Goal: Task Accomplishment & Management: Complete application form

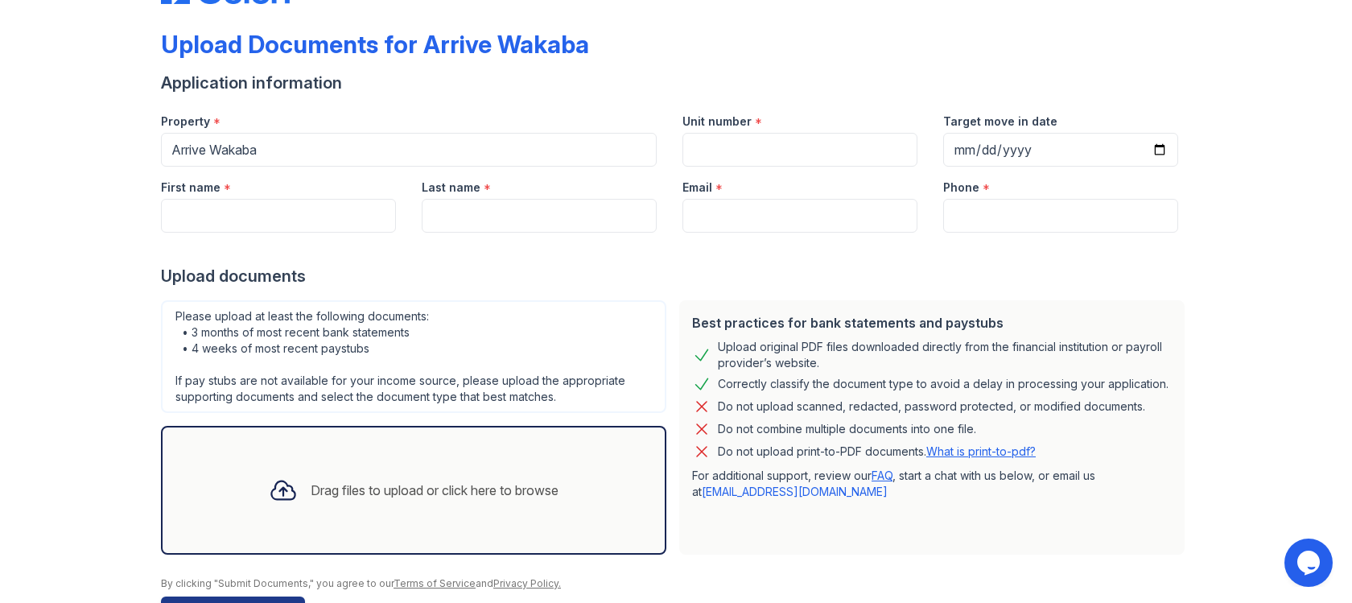
scroll to position [59, 0]
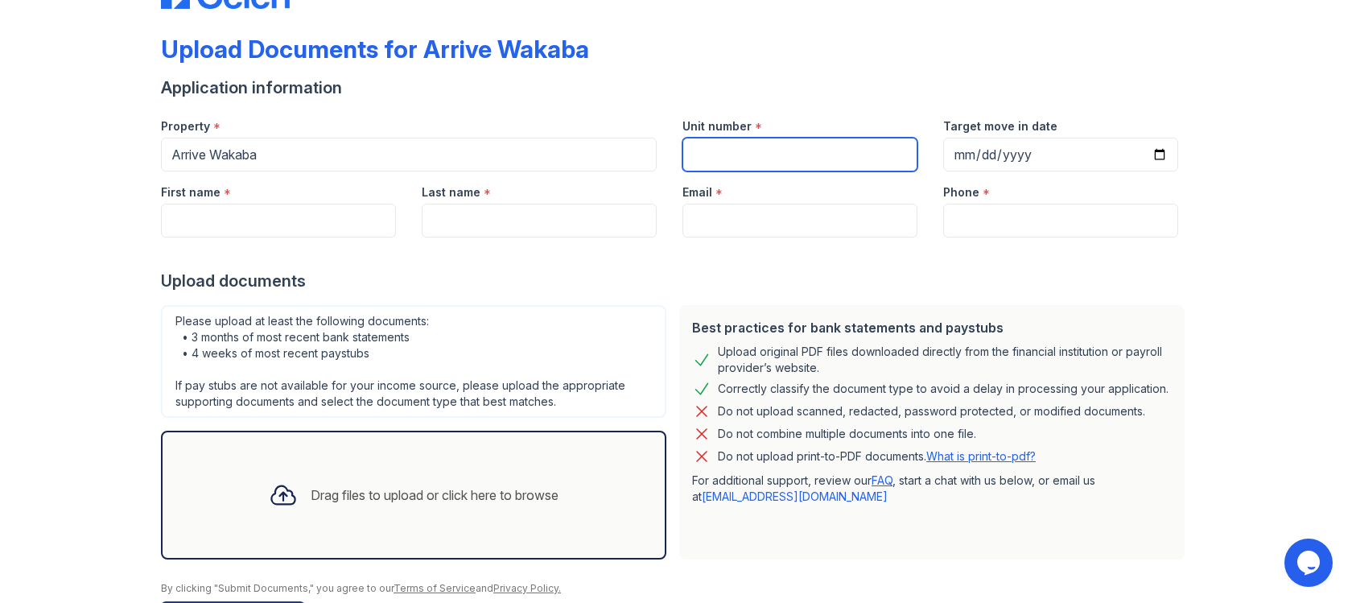
click at [751, 152] on input "Unit number" at bounding box center [799, 155] width 235 height 34
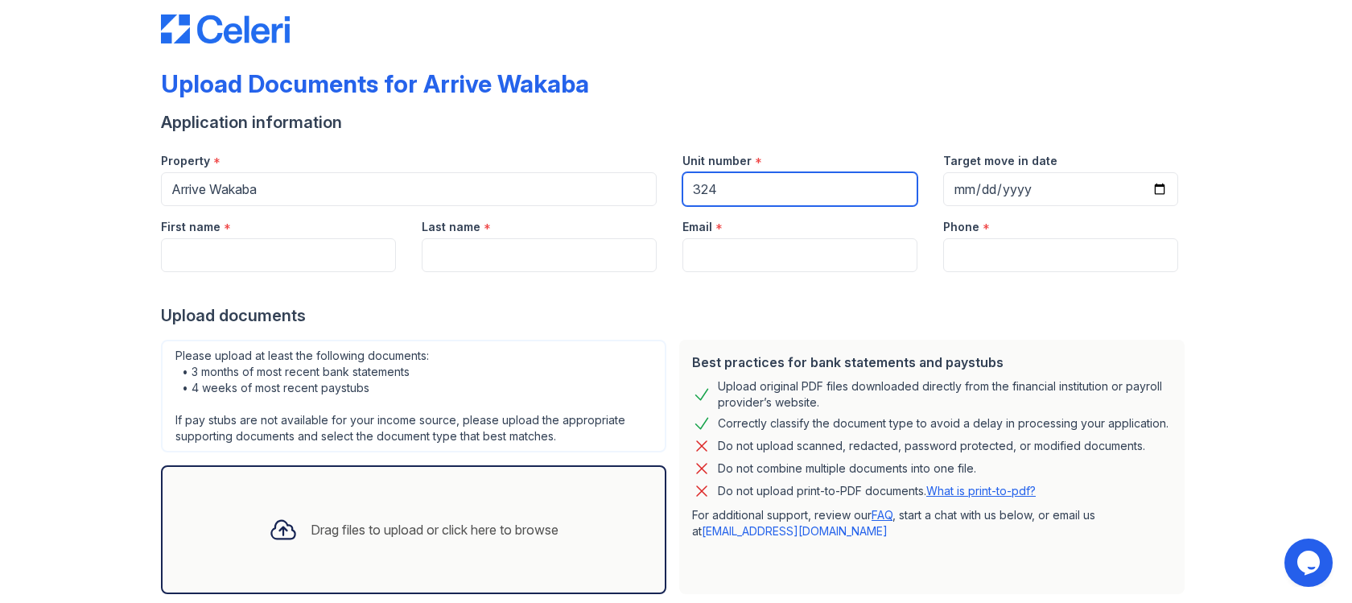
scroll to position [27, 0]
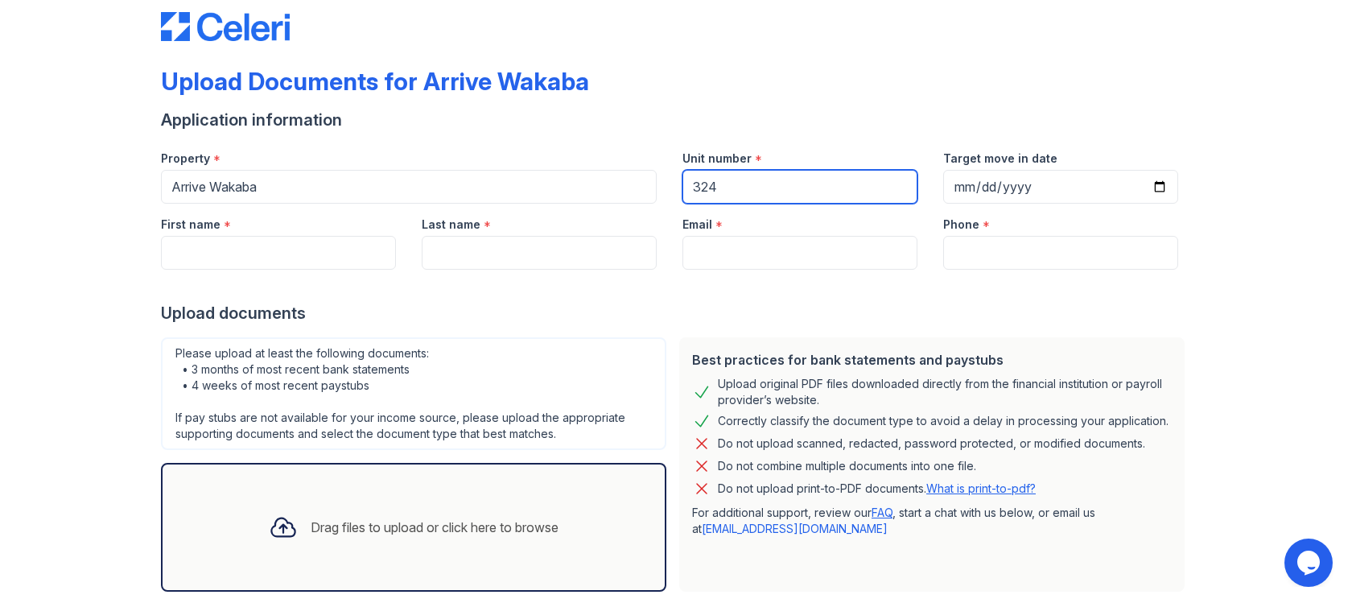
type input "324"
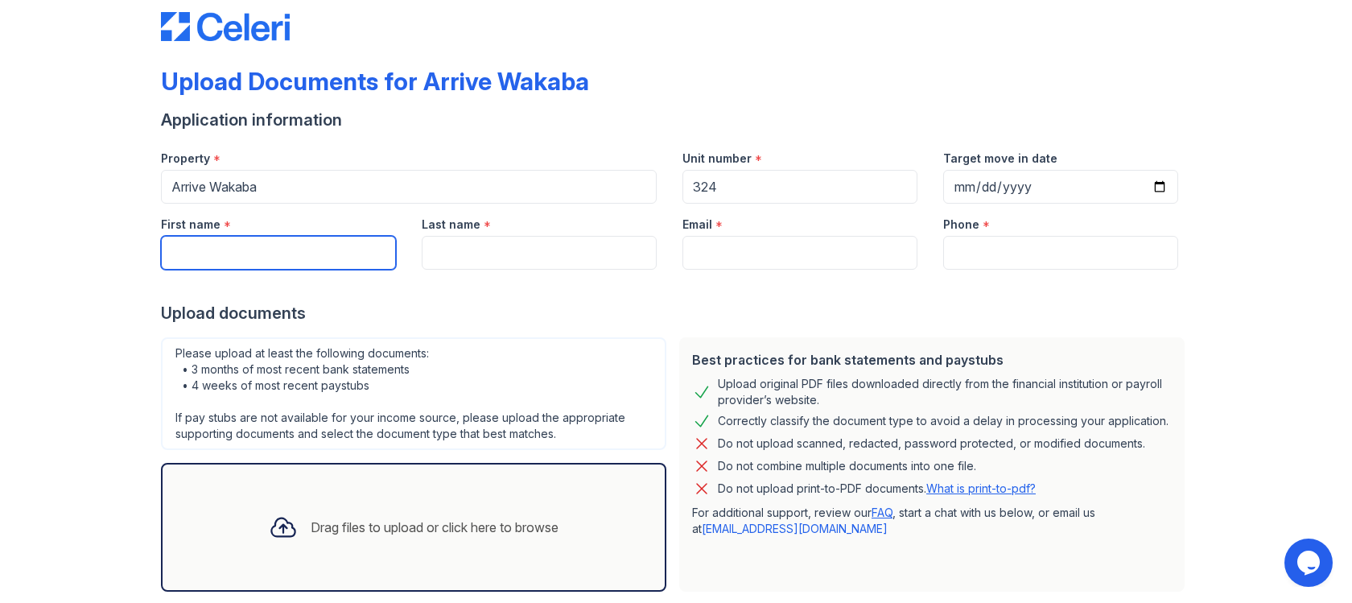
click at [307, 262] on input "First name" at bounding box center [278, 253] width 235 height 34
type input "[PERSON_NAME]"
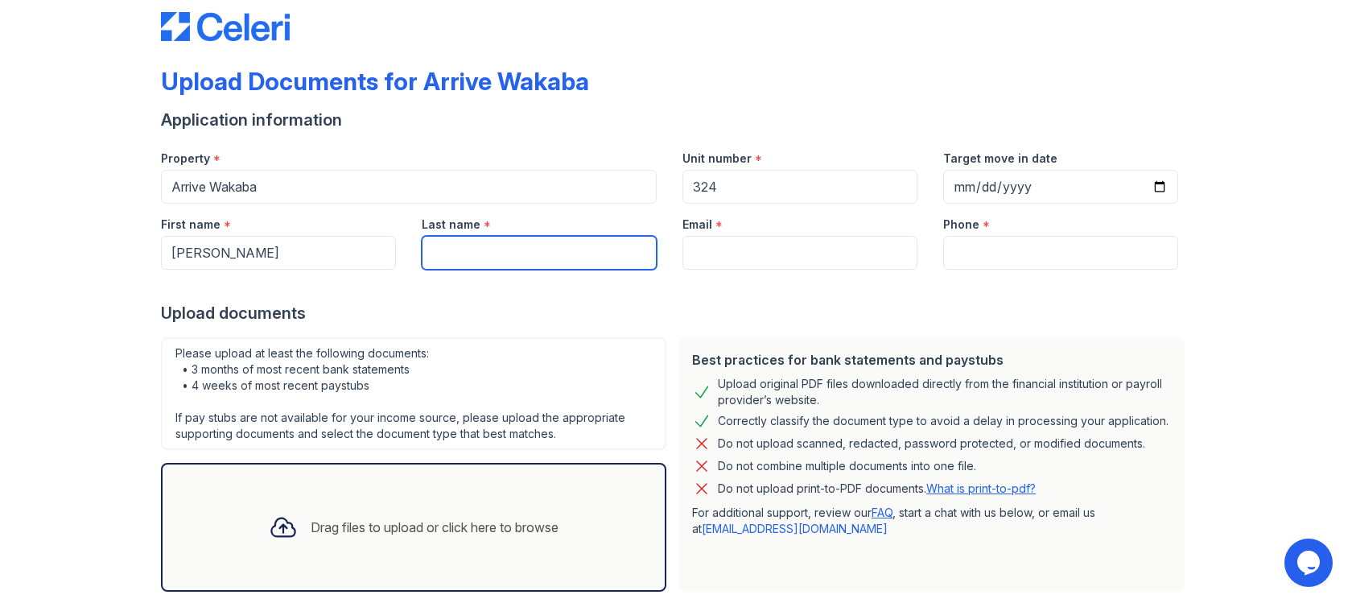
type input "Zeng"
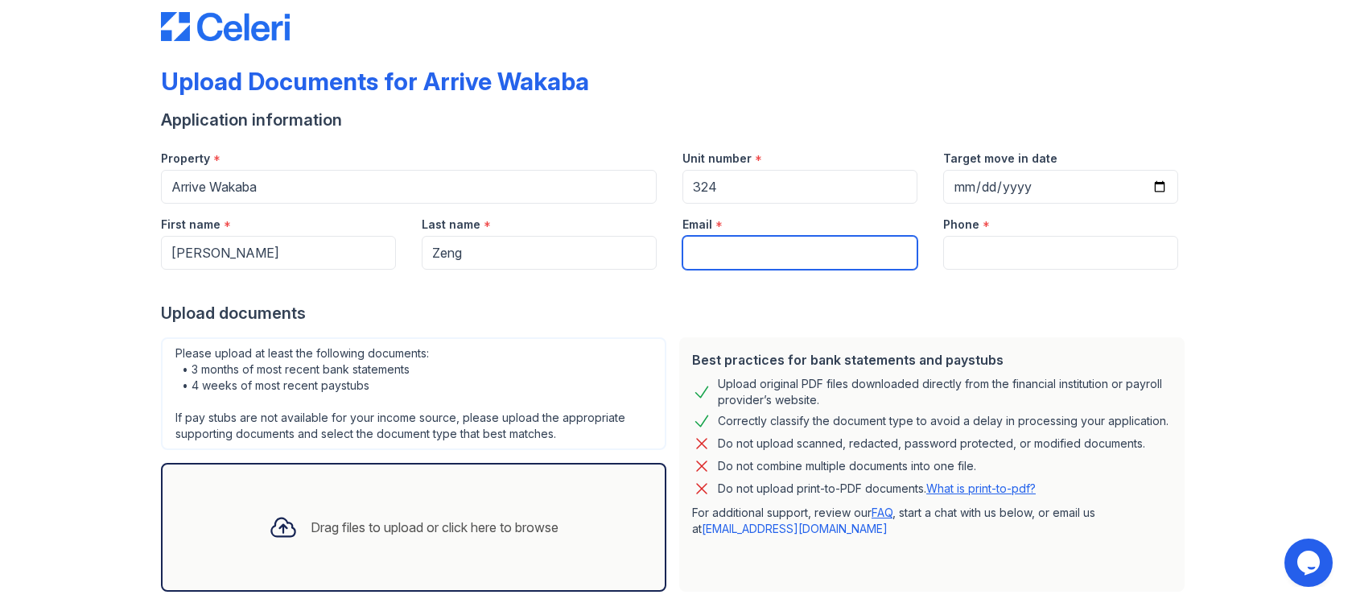
type input "[EMAIL_ADDRESS][DOMAIN_NAME]"
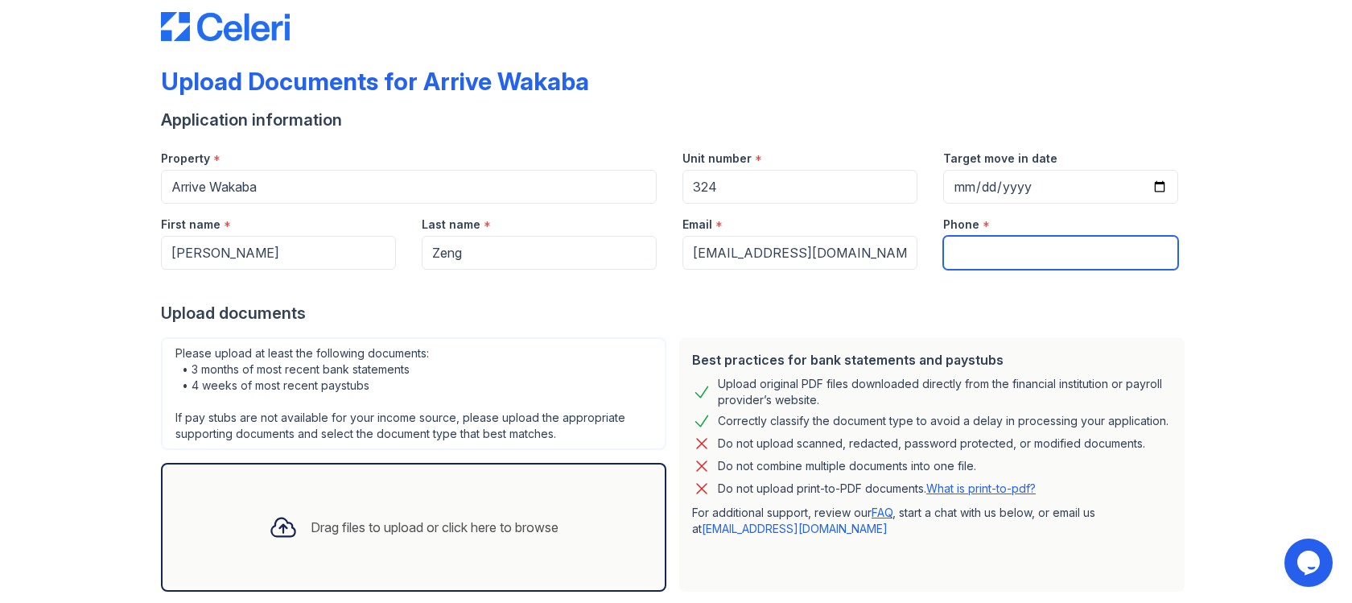
click at [1042, 249] on input "Phone" at bounding box center [1060, 253] width 235 height 34
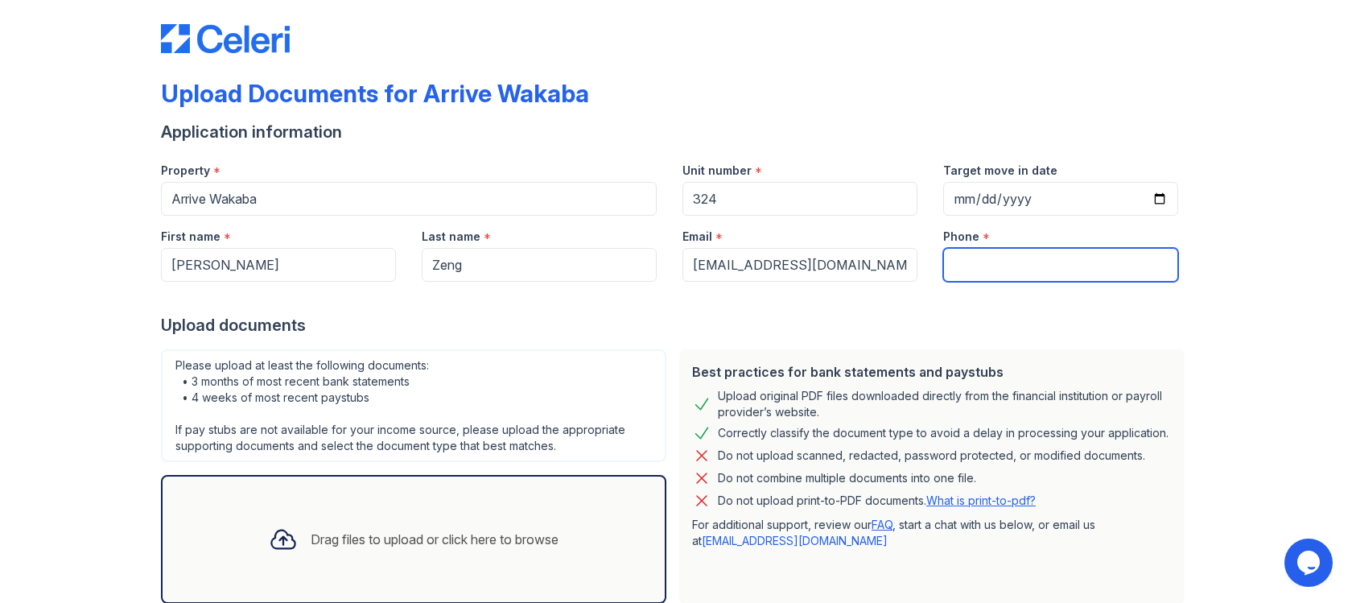
scroll to position [17, 0]
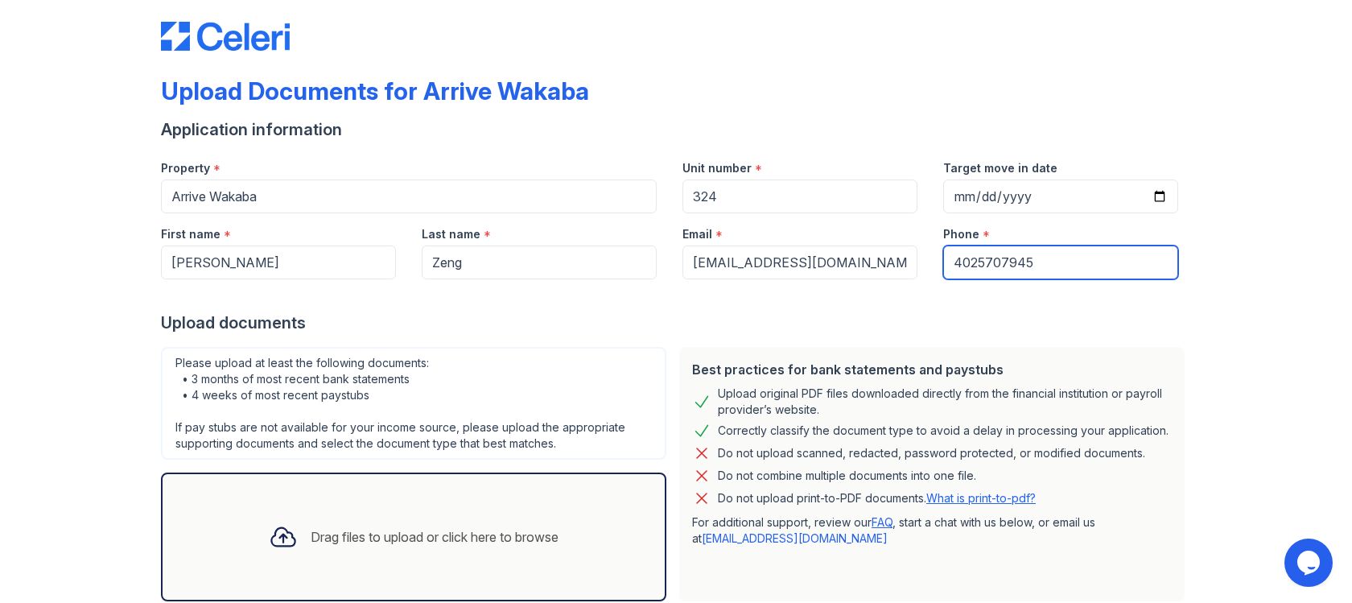
type input "4025707945"
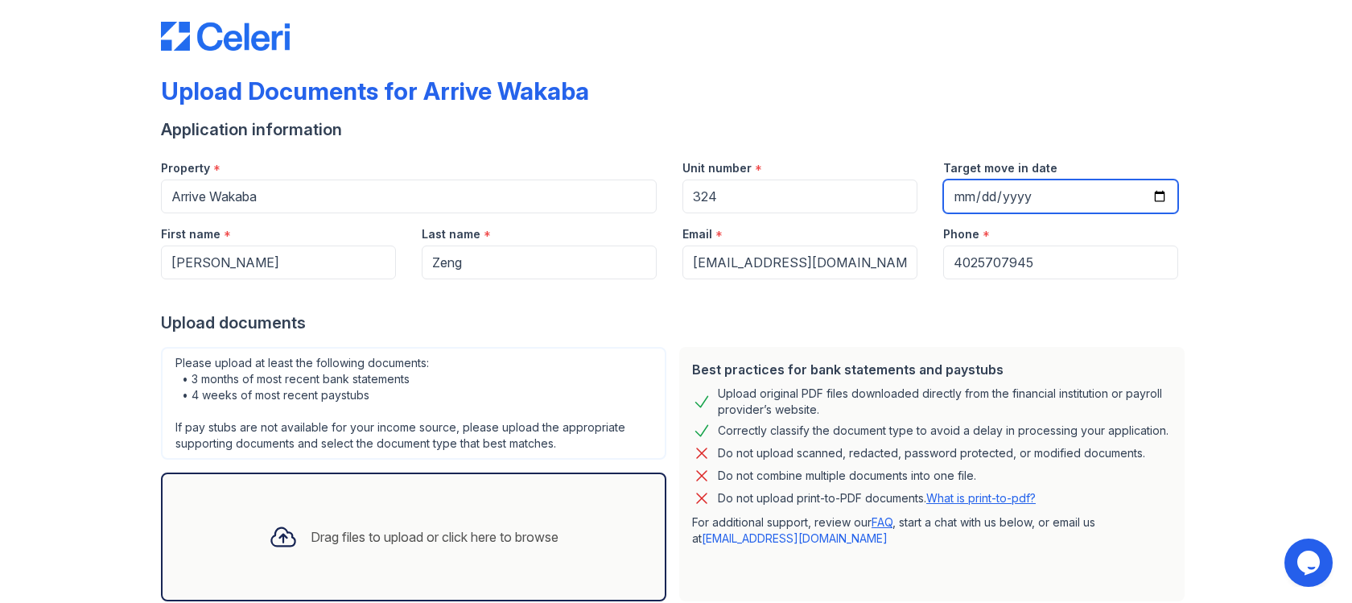
click at [1012, 203] on input "Target move in date" at bounding box center [1060, 196] width 235 height 34
click at [987, 196] on input "Target move in date" at bounding box center [1060, 196] width 235 height 34
click at [959, 193] on input "Target move in date" at bounding box center [1060, 196] width 235 height 34
type input "[DATE]"
click at [880, 312] on div "Upload documents" at bounding box center [676, 322] width 1030 height 23
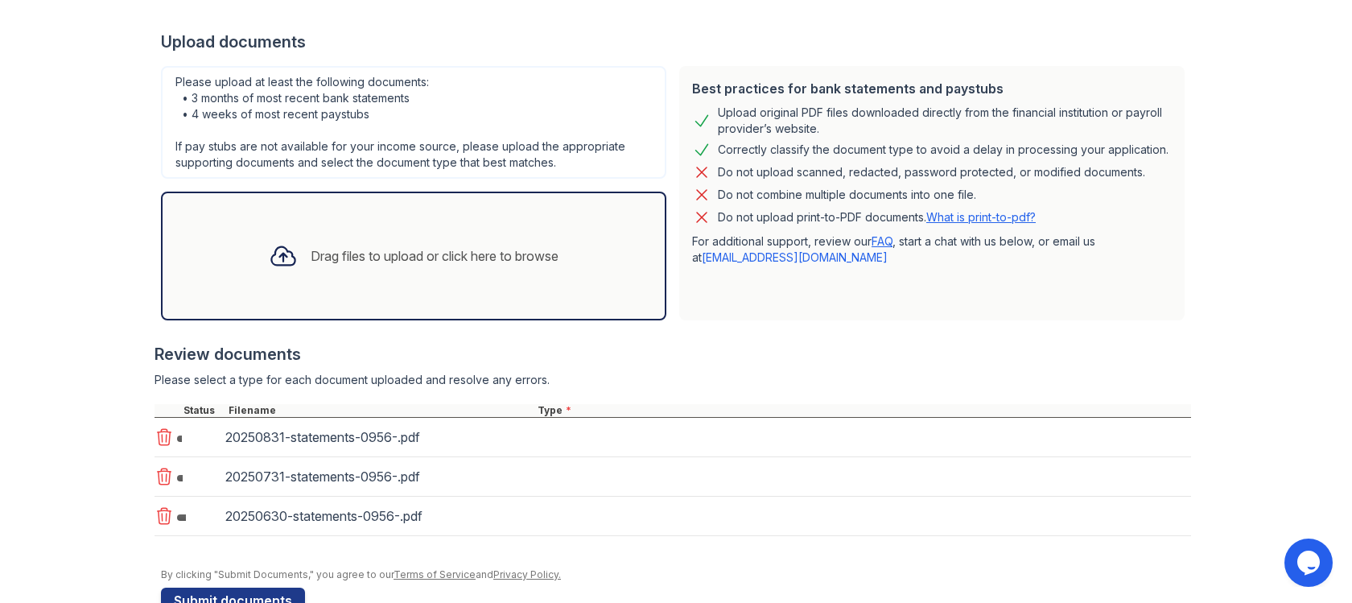
scroll to position [299, 0]
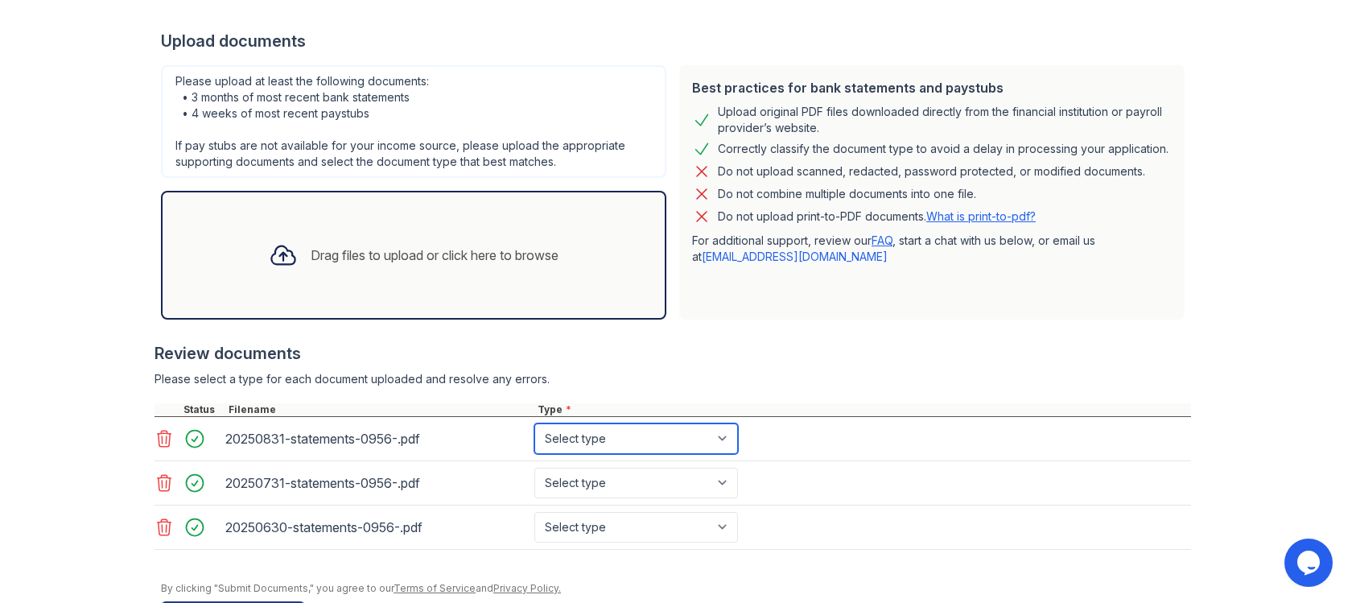
click at [638, 437] on select "Select type Paystub Bank Statement Offer Letter Tax Documents Benefit Award Let…" at bounding box center [636, 438] width 204 height 31
select select "investment_account_statement"
click at [534, 423] on select "Select type Paystub Bank Statement Offer Letter Tax Documents Benefit Award Let…" at bounding box center [636, 438] width 204 height 31
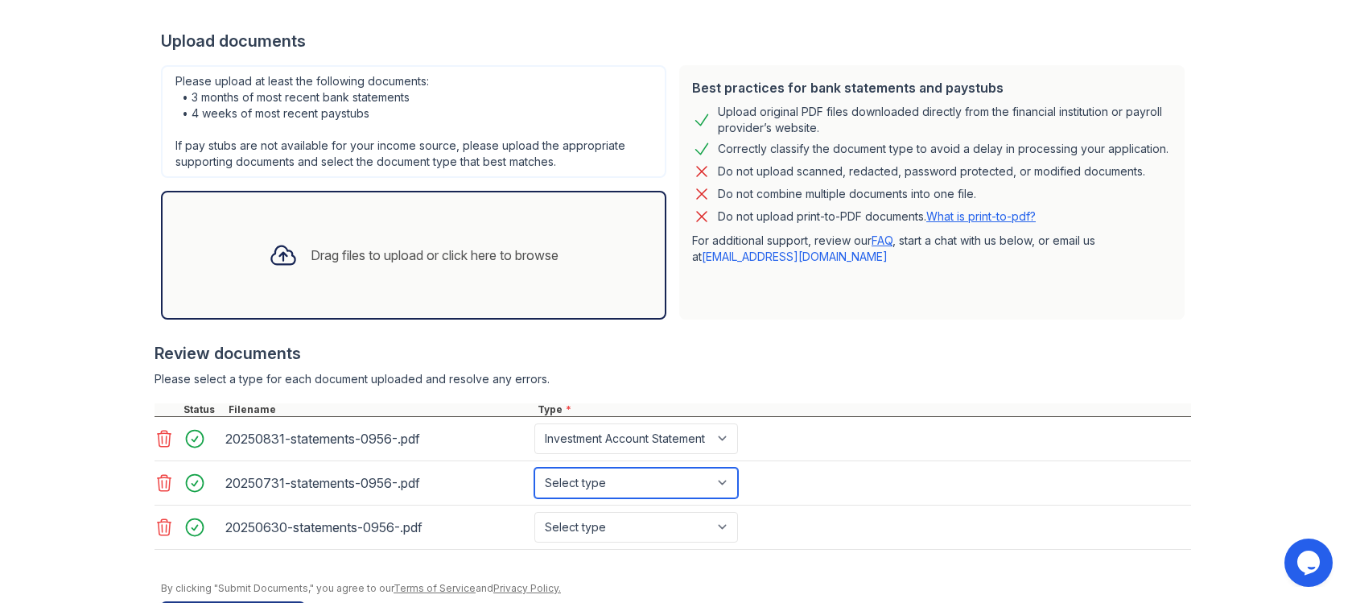
click at [652, 480] on select "Select type Paystub Bank Statement Offer Letter Tax Documents Benefit Award Let…" at bounding box center [636, 482] width 204 height 31
select select "investment_account_statement"
click at [534, 467] on select "Select type Paystub Bank Statement Offer Letter Tax Documents Benefit Award Let…" at bounding box center [636, 482] width 204 height 31
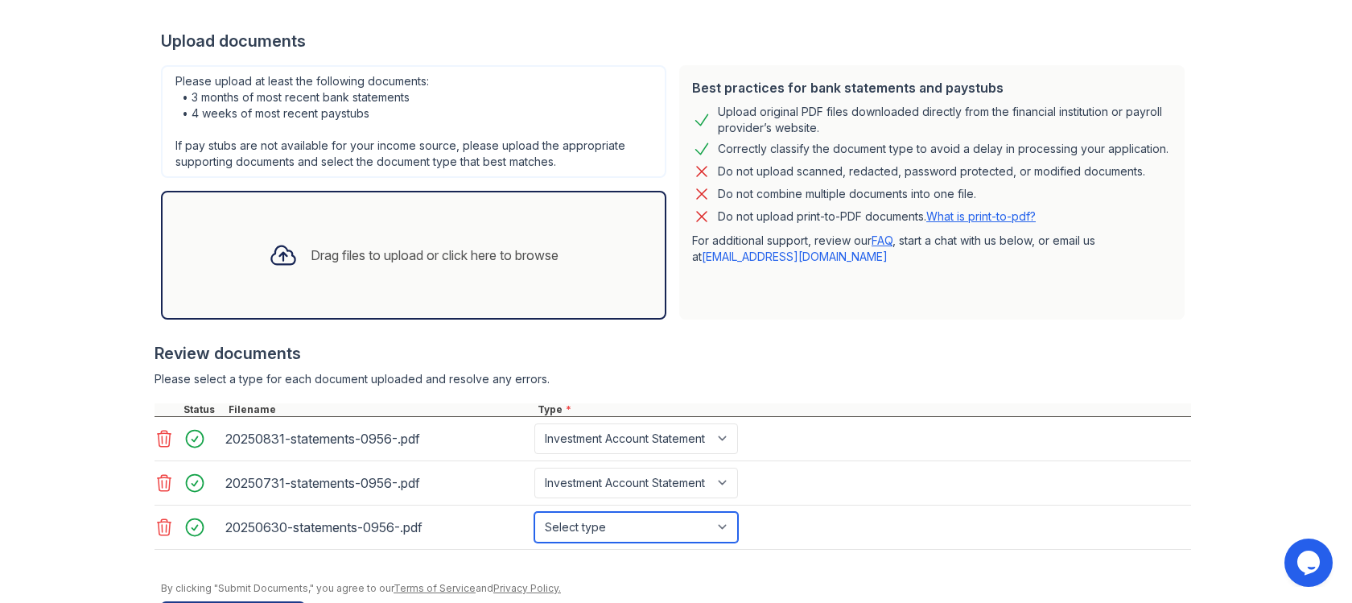
click at [669, 532] on select "Select type Paystub Bank Statement Offer Letter Tax Documents Benefit Award Let…" at bounding box center [636, 527] width 204 height 31
select select "investment_account_statement"
click at [534, 512] on select "Select type Paystub Bank Statement Offer Letter Tax Documents Benefit Award Let…" at bounding box center [636, 527] width 204 height 31
click at [677, 342] on div "Review documents" at bounding box center [672, 353] width 1036 height 23
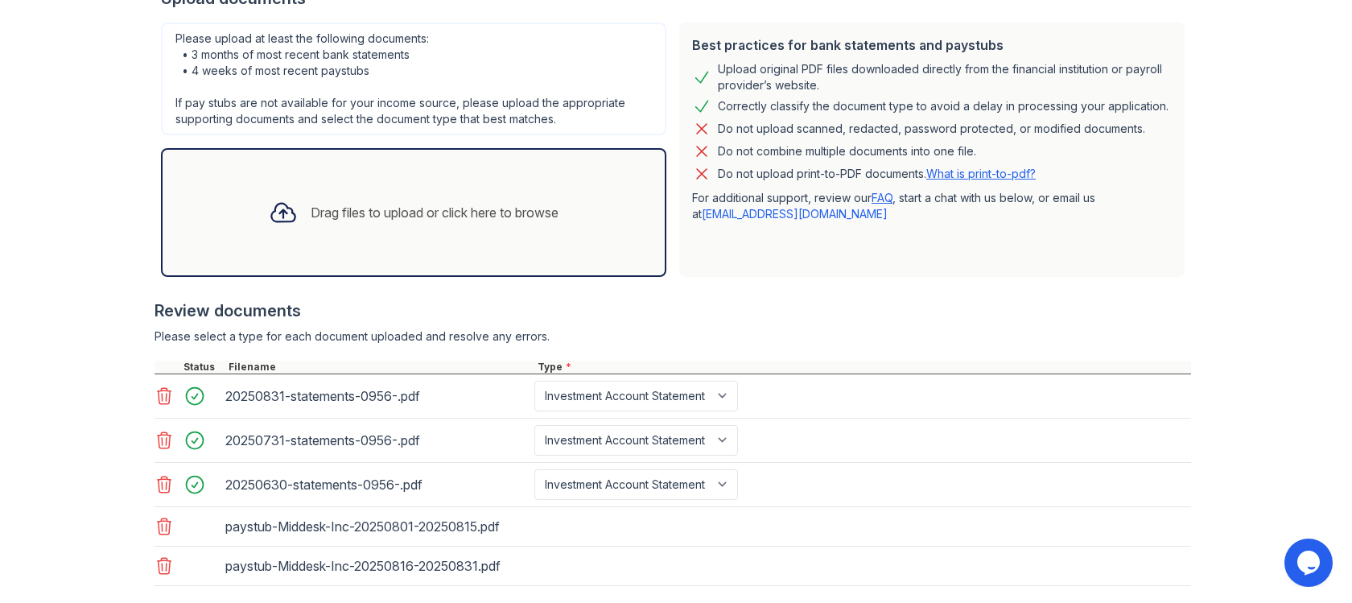
scroll to position [342, 0]
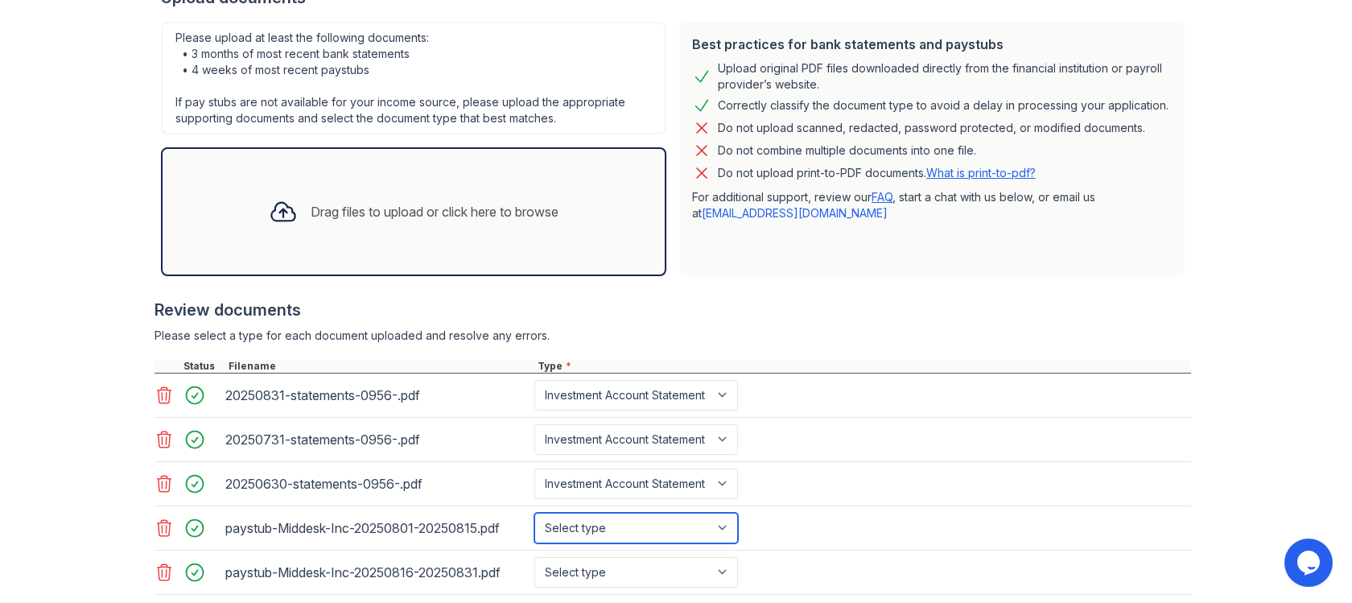
click at [731, 533] on select "Select type Paystub Bank Statement Offer Letter Tax Documents Benefit Award Let…" at bounding box center [636, 528] width 204 height 31
select select "paystub"
click at [534, 513] on select "Select type Paystub Bank Statement Offer Letter Tax Documents Benefit Award Let…" at bounding box center [636, 528] width 204 height 31
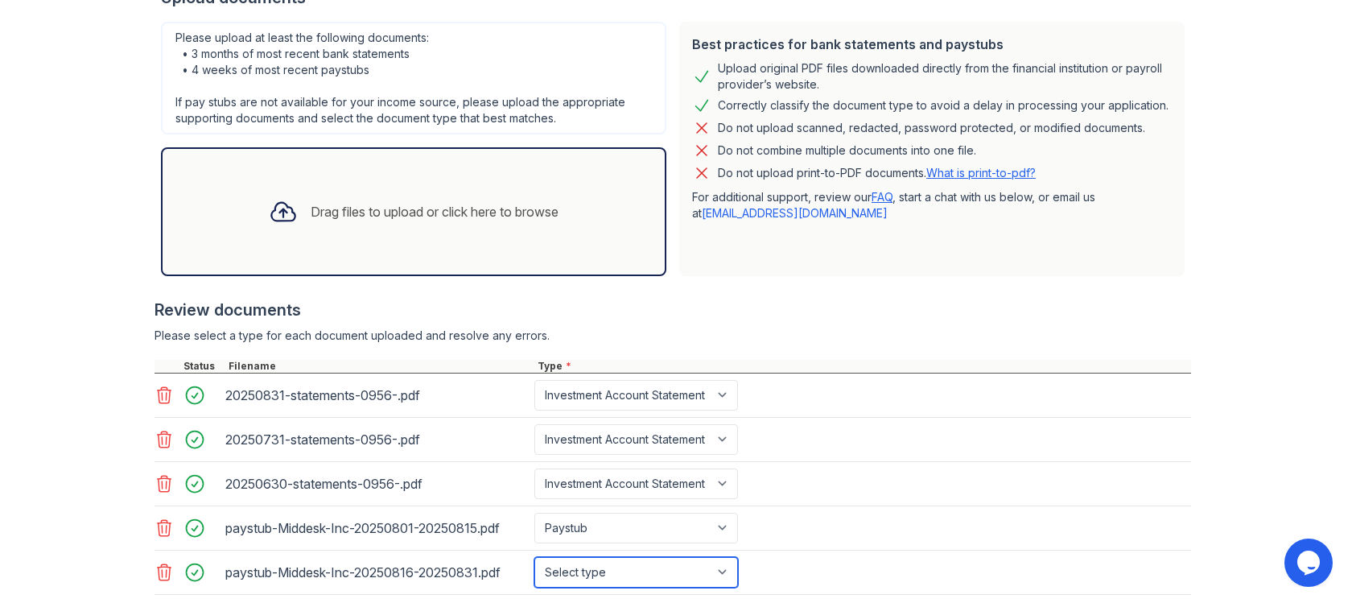
click at [716, 566] on select "Select type Paystub Bank Statement Offer Letter Tax Documents Benefit Award Let…" at bounding box center [636, 572] width 204 height 31
select select "paystub"
click at [534, 557] on select "Select type Paystub Bank Statement Offer Letter Tax Documents Benefit Award Let…" at bounding box center [636, 572] width 204 height 31
click at [871, 341] on div "Please select a type for each document uploaded and resolve any errors." at bounding box center [672, 335] width 1036 height 16
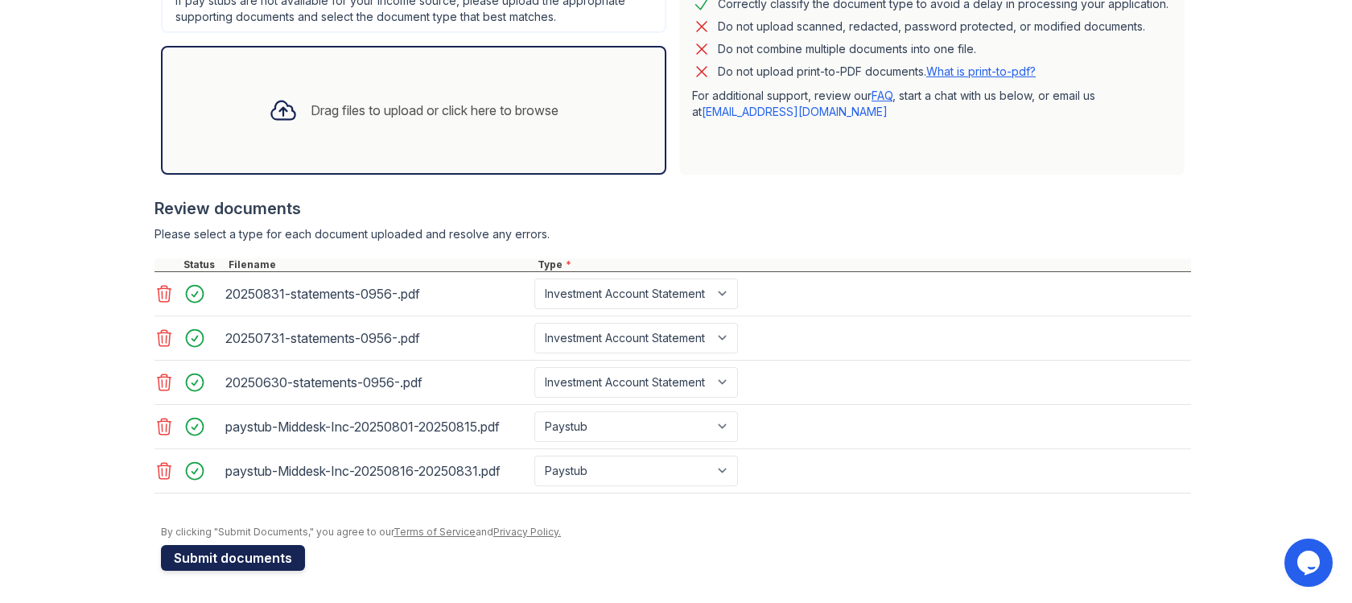
click at [276, 556] on button "Submit documents" at bounding box center [233, 558] width 144 height 26
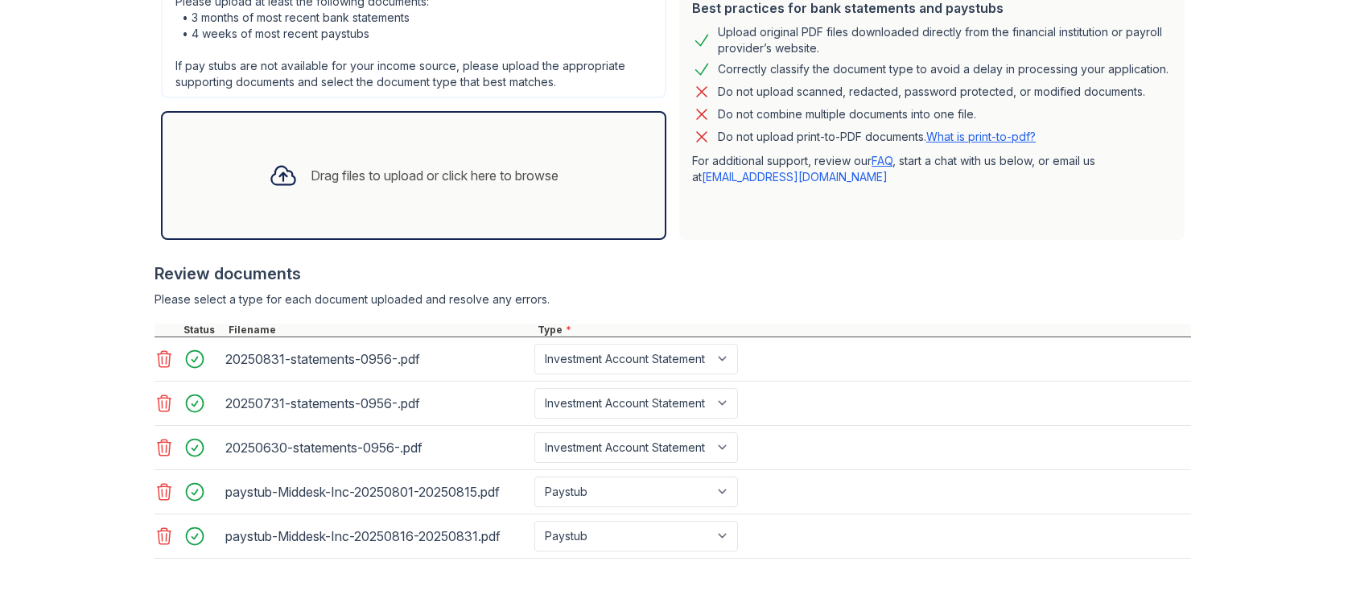
scroll to position [540, 0]
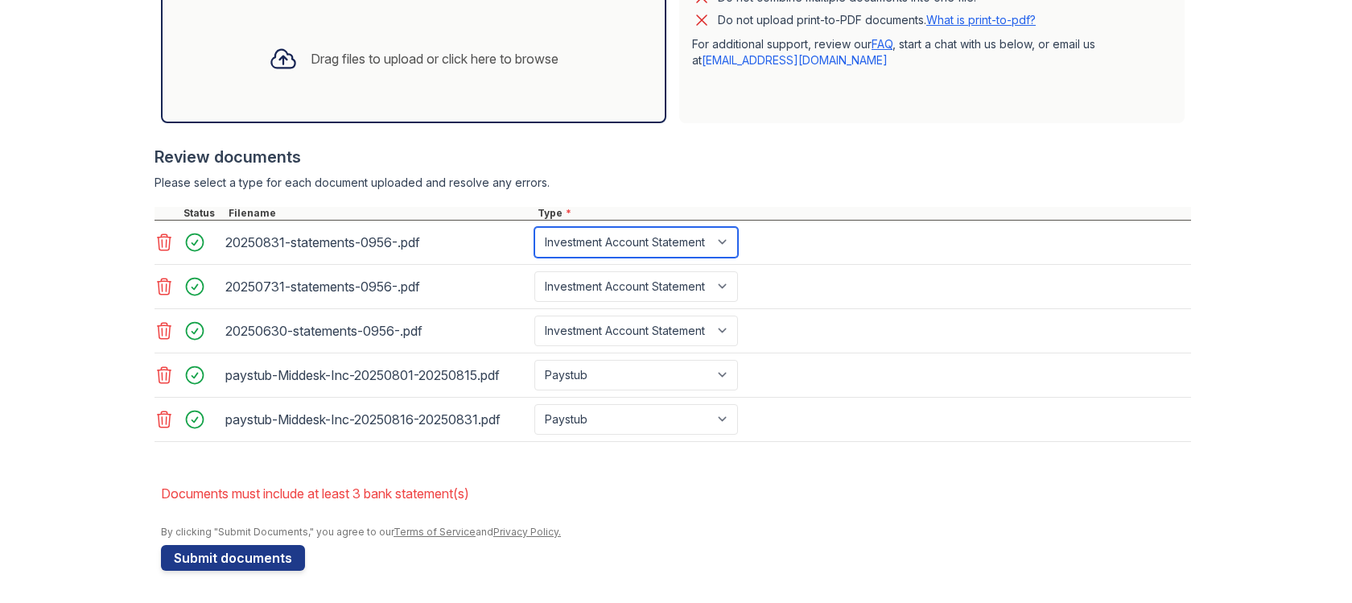
click at [724, 243] on select "Paystub Bank Statement Offer Letter Tax Documents Benefit Award Letter Investme…" at bounding box center [636, 242] width 204 height 31
click at [534, 227] on select "Paystub Bank Statement Offer Letter Tax Documents Benefit Award Letter Investme…" at bounding box center [636, 242] width 204 height 31
click at [703, 240] on select "Paystub Bank Statement Offer Letter Tax Documents Benefit Award Letter Investme…" at bounding box center [636, 242] width 204 height 31
select select "bank_statement"
click at [534, 227] on select "Paystub Bank Statement Offer Letter Tax Documents Benefit Award Letter Investme…" at bounding box center [636, 242] width 204 height 31
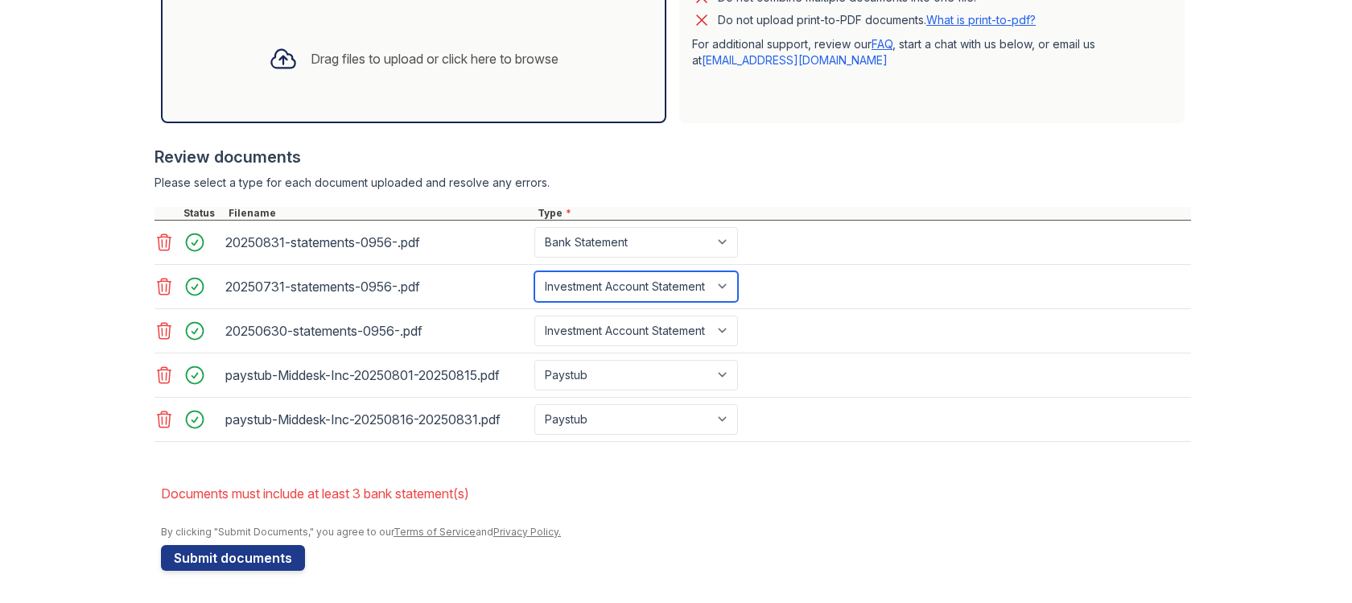
click at [705, 274] on select "Paystub Bank Statement Offer Letter Tax Documents Benefit Award Letter Investme…" at bounding box center [636, 286] width 204 height 31
select select "bank_statement"
click at [534, 271] on select "Paystub Bank Statement Offer Letter Tax Documents Benefit Award Letter Investme…" at bounding box center [636, 286] width 204 height 31
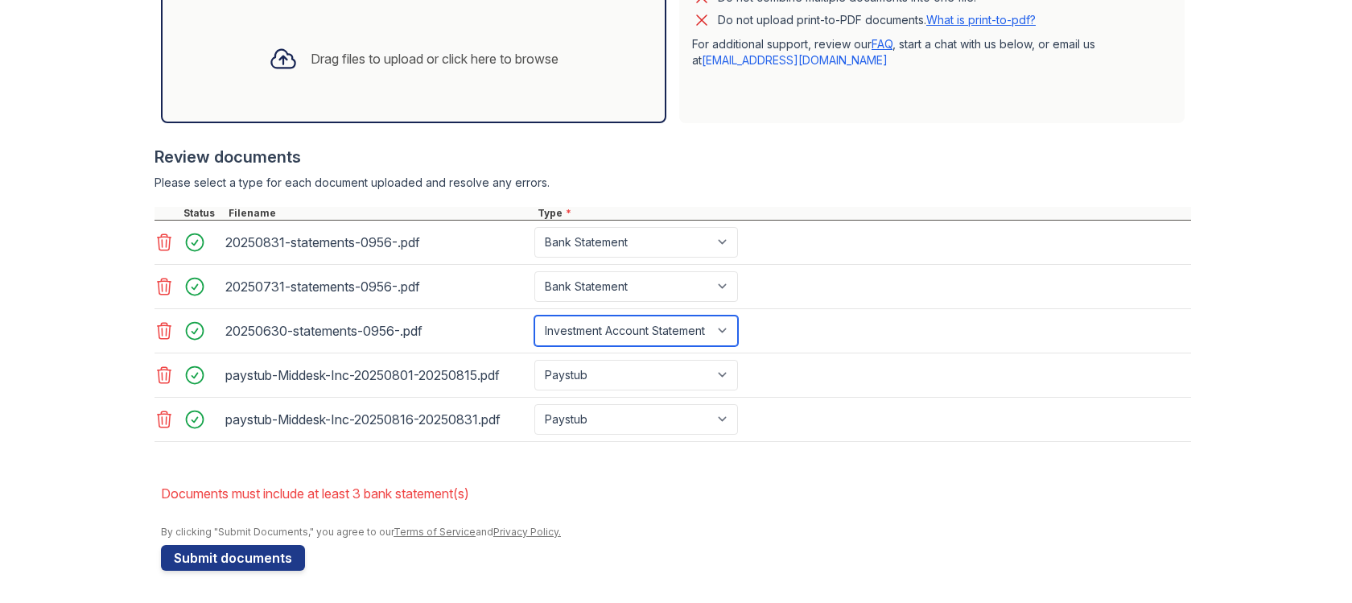
click at [694, 331] on select "Paystub Bank Statement Offer Letter Tax Documents Benefit Award Letter Investme…" at bounding box center [636, 330] width 204 height 31
select select "bank_statement"
click at [534, 315] on select "Paystub Bank Statement Offer Letter Tax Documents Benefit Award Letter Investme…" at bounding box center [636, 330] width 204 height 31
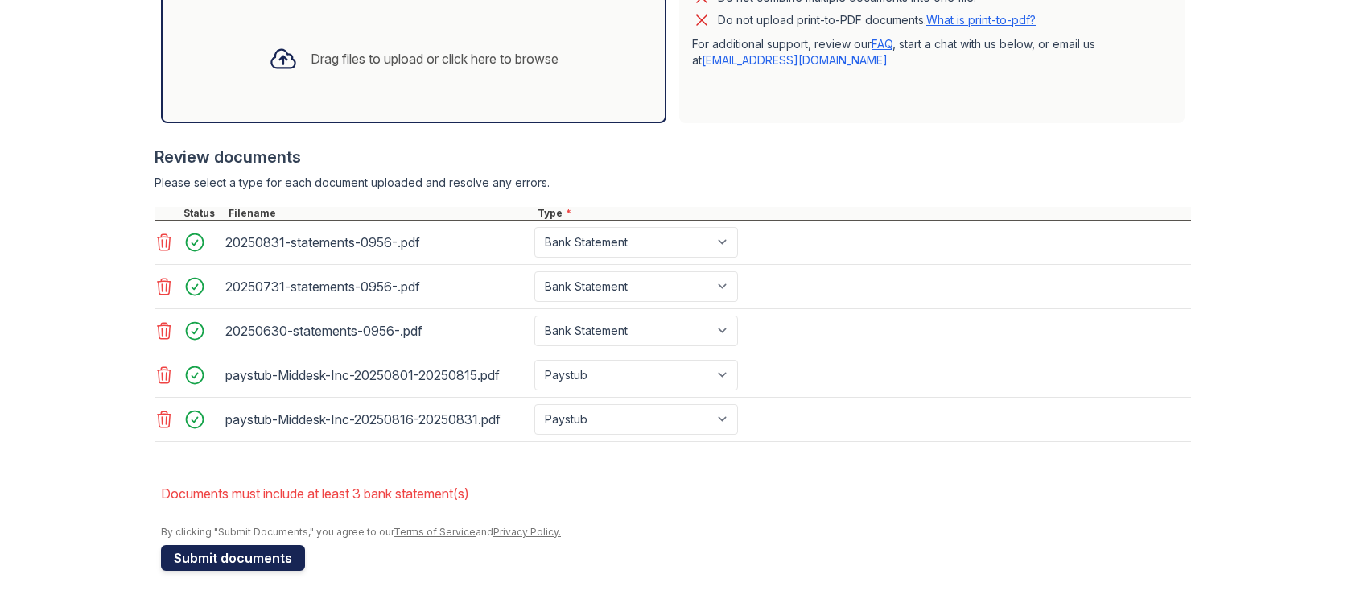
click at [229, 563] on button "Submit documents" at bounding box center [233, 558] width 144 height 26
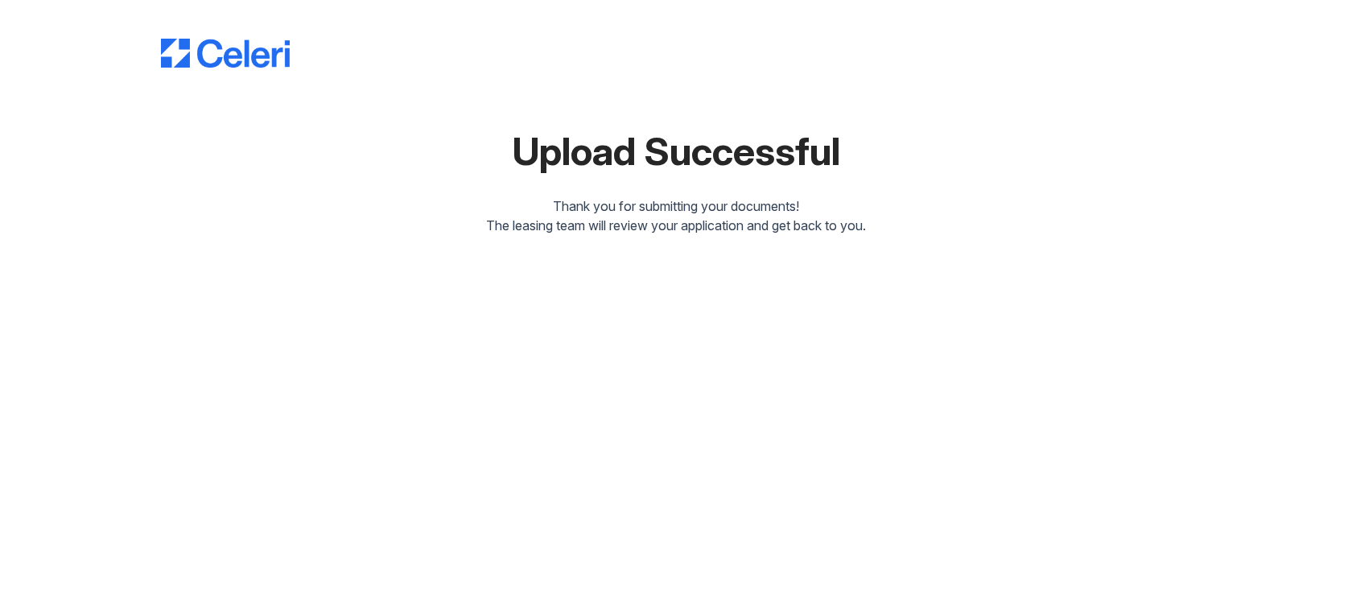
click at [624, 156] on div "Upload Successful" at bounding box center [676, 151] width 1030 height 39
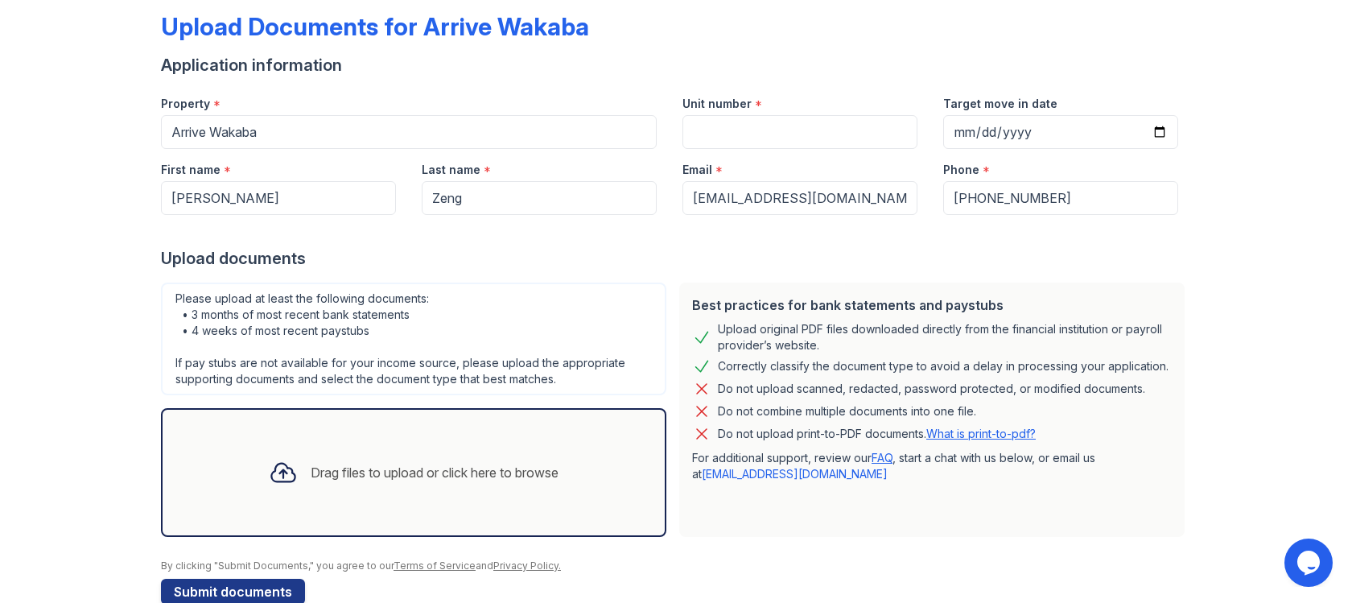
scroll to position [115, 0]
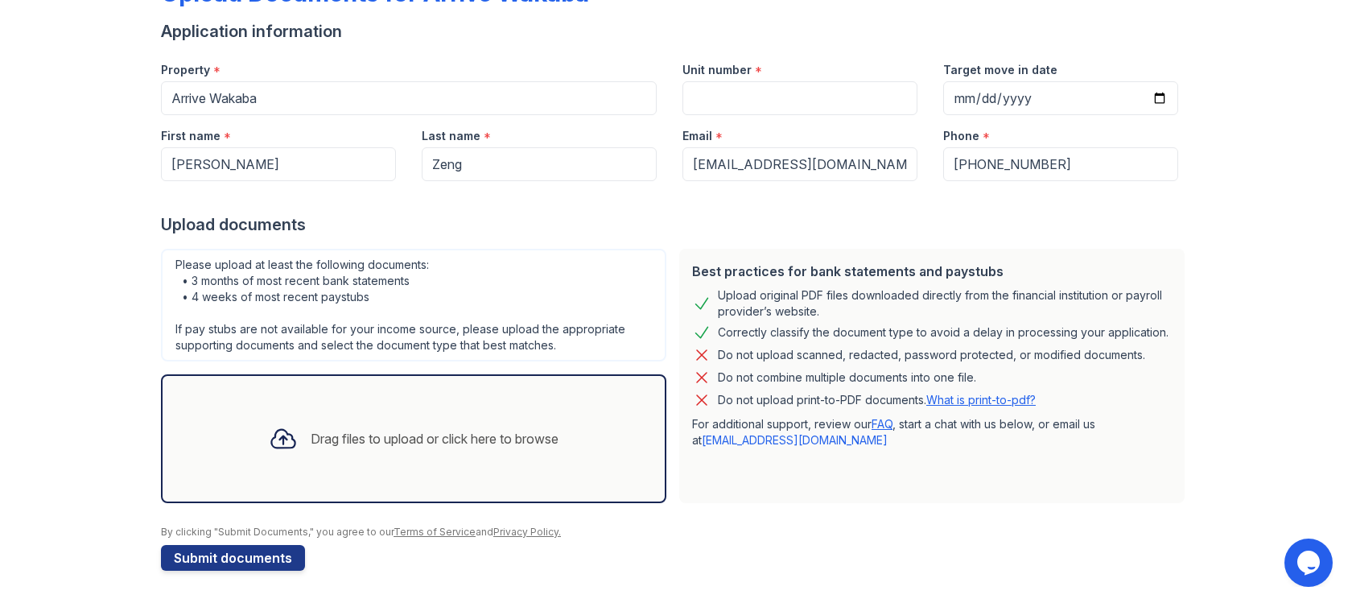
click at [294, 420] on div at bounding box center [283, 439] width 42 height 42
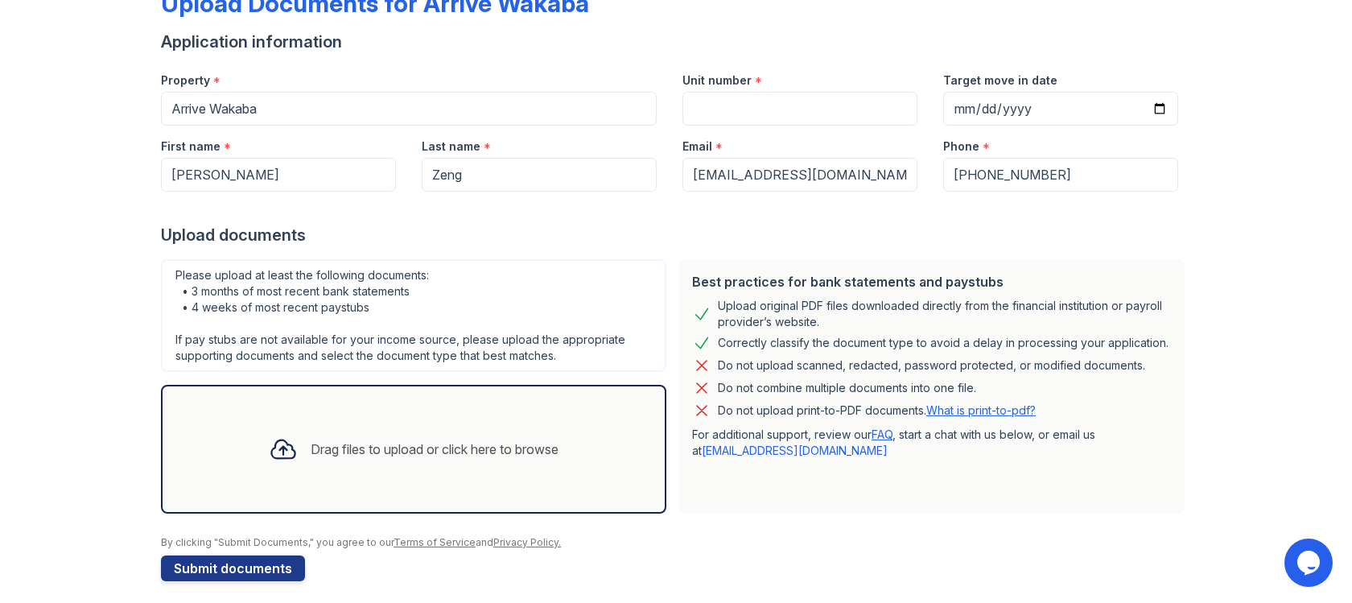
scroll to position [101, 0]
